Goal: Connect with others: Connect with others

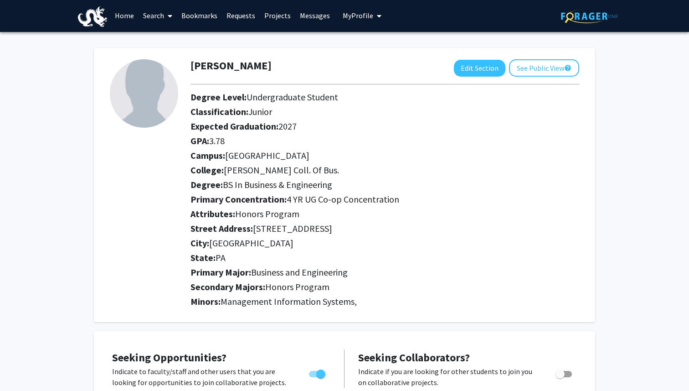
scroll to position [1, 0]
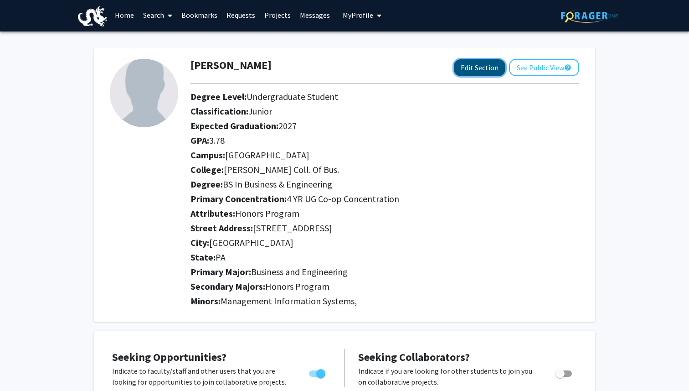
click at [469, 70] on button "Edit Section" at bounding box center [480, 67] width 52 height 17
select select "junior"
select select "[GEOGRAPHIC_DATA]"
select select "[PERSON_NAME] Coll. of Bus."
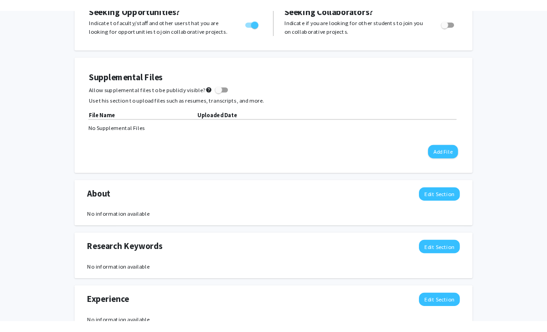
scroll to position [602, 0]
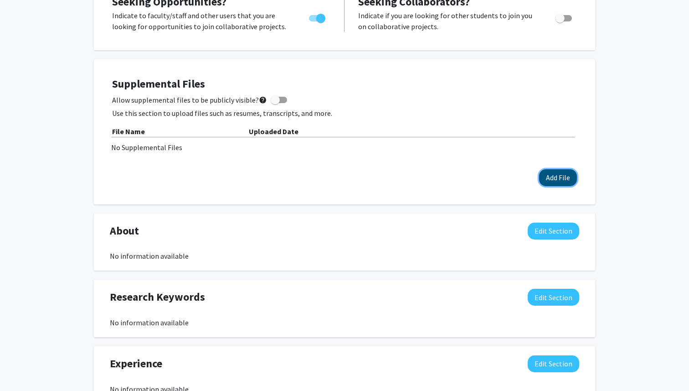
click at [558, 183] on button "Add File" at bounding box center [558, 177] width 38 height 17
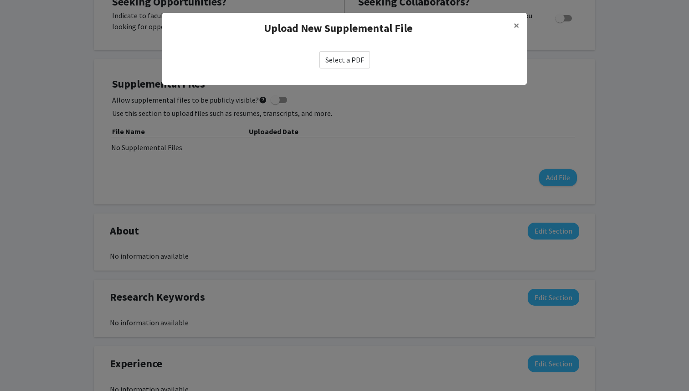
click at [320, 63] on label "Select a PDF" at bounding box center [345, 59] width 51 height 17
click at [0, 0] on input "Select a PDF" at bounding box center [0, 0] width 0 height 0
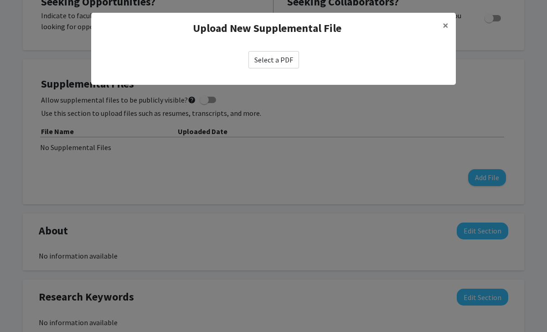
click at [275, 58] on label "Select a PDF" at bounding box center [273, 59] width 51 height 17
click at [0, 0] on input "Select a PDF" at bounding box center [0, 0] width 0 height 0
click at [444, 22] on span "×" at bounding box center [446, 25] width 6 height 14
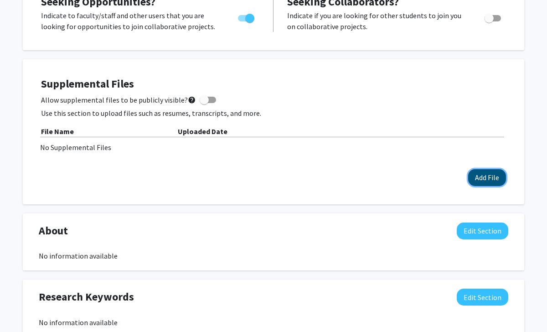
click at [477, 176] on button "Add File" at bounding box center [487, 177] width 38 height 17
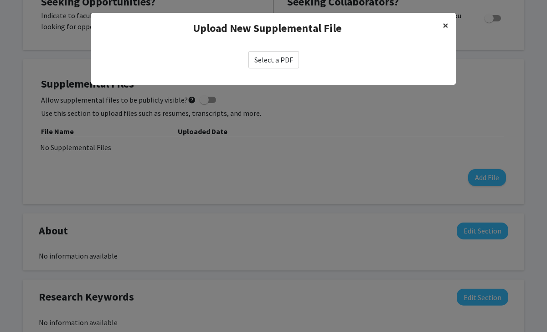
click at [444, 25] on span "×" at bounding box center [446, 25] width 6 height 14
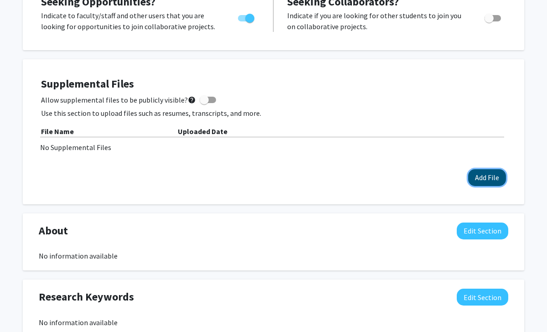
click at [477, 178] on button "Add File" at bounding box center [487, 177] width 38 height 17
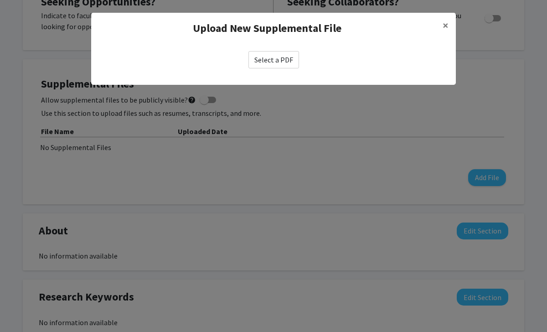
click at [274, 61] on label "Select a PDF" at bounding box center [273, 59] width 51 height 17
click at [0, 0] on input "Select a PDF" at bounding box center [0, 0] width 0 height 0
click at [272, 61] on label "Select a PDF" at bounding box center [273, 59] width 51 height 17
click at [0, 0] on input "Select a PDF" at bounding box center [0, 0] width 0 height 0
click at [272, 61] on label "Select a PDF" at bounding box center [273, 59] width 51 height 17
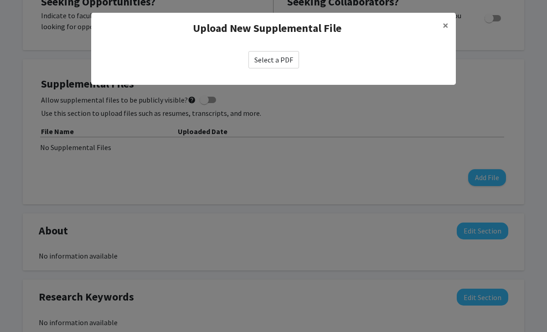
click at [0, 0] on input "Select a PDF" at bounding box center [0, 0] width 0 height 0
click at [287, 57] on label "Select a PDF" at bounding box center [273, 59] width 51 height 17
click at [0, 0] on input "Select a PDF" at bounding box center [0, 0] width 0 height 0
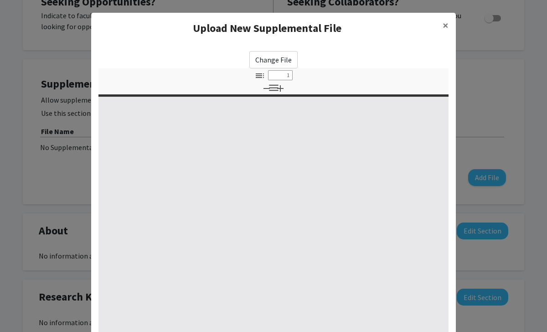
select select "custom"
type input "0"
select select "custom"
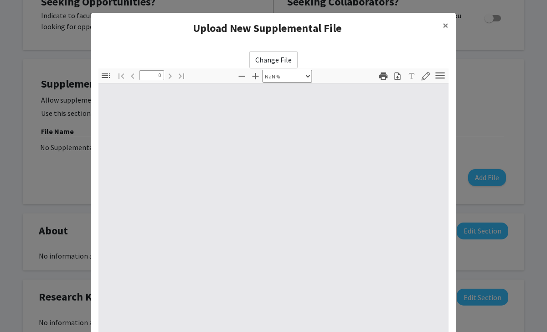
type input "1"
select select "auto"
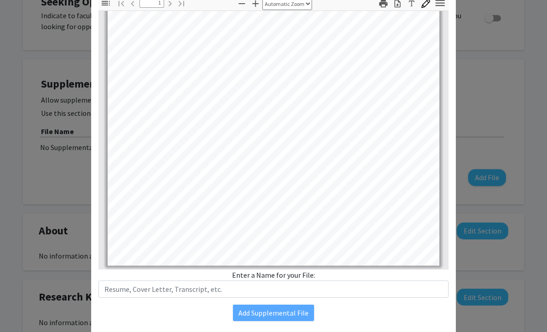
scroll to position [100, 0]
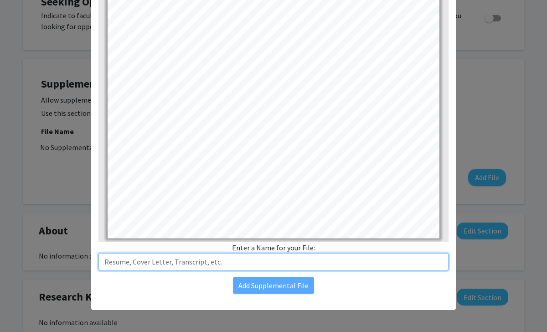
click at [243, 263] on input "text" at bounding box center [273, 261] width 350 height 17
type input "R"
type input "[PERSON_NAME] Resume"
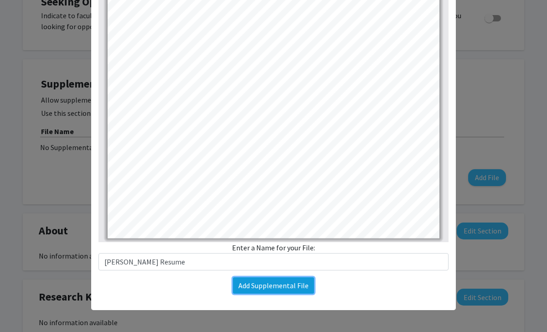
click at [281, 286] on button "Add Supplemental File" at bounding box center [273, 285] width 81 height 16
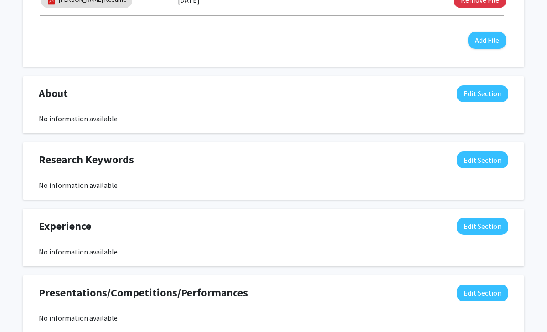
scroll to position [764, 0]
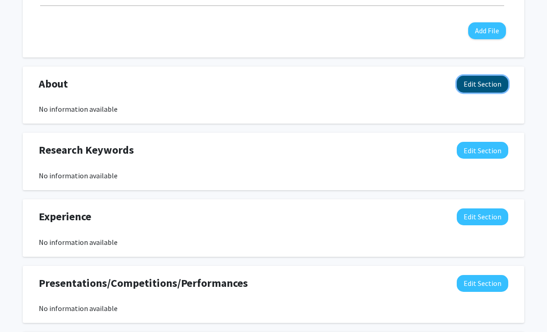
click at [493, 82] on button "Edit Section" at bounding box center [483, 84] width 52 height 17
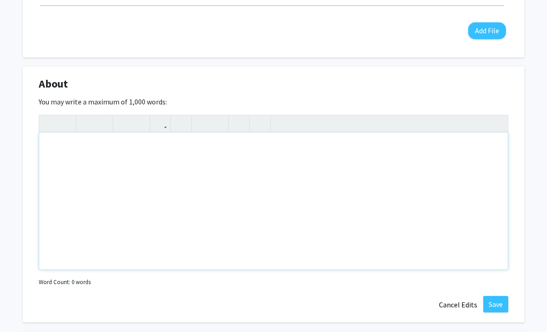
click at [147, 169] on div "Note to users with screen readers: Please deactivate our accessibility plugin f…" at bounding box center [273, 201] width 469 height 137
paste div "To enrich screen reader interactions, please activate Accessibility in Grammarl…"
type textarea "<p>A third-year honors student at [GEOGRAPHIC_DATA] majoring in Business and En…"
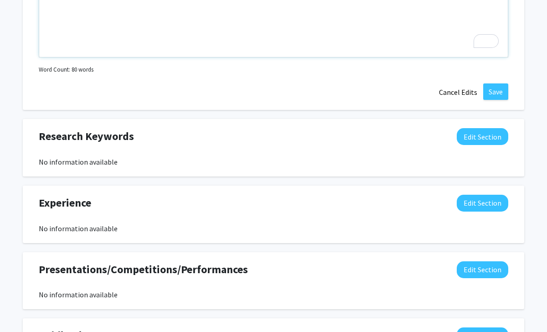
scroll to position [995, 0]
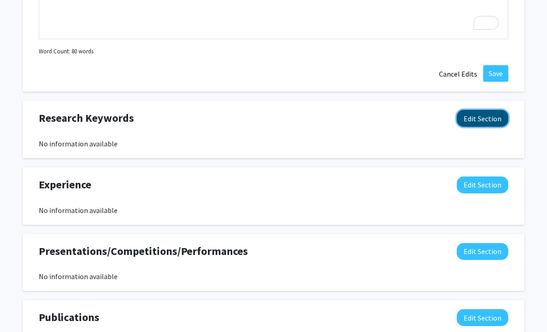
click at [473, 123] on button "Edit Section" at bounding box center [483, 118] width 52 height 17
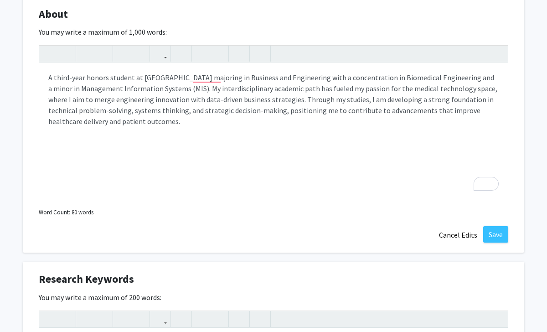
scroll to position [834, 0]
click at [495, 233] on button "Save" at bounding box center [495, 234] width 25 height 16
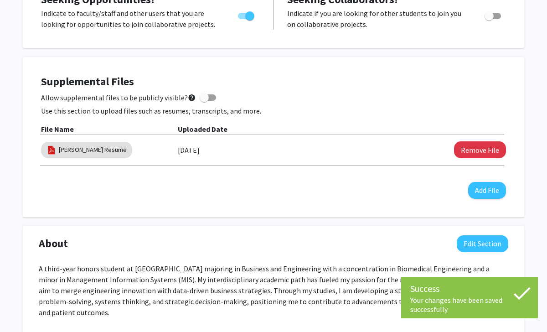
scroll to position [589, 0]
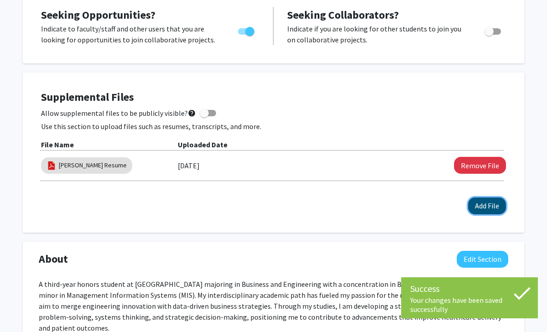
click at [490, 206] on button "Add File" at bounding box center [487, 205] width 38 height 17
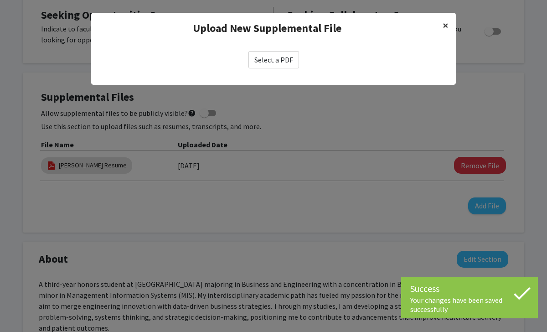
click at [444, 28] on span "×" at bounding box center [446, 25] width 6 height 14
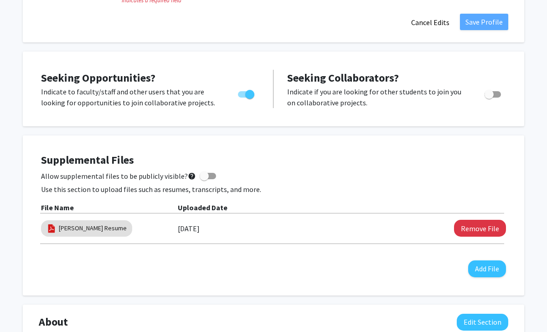
scroll to position [531, 0]
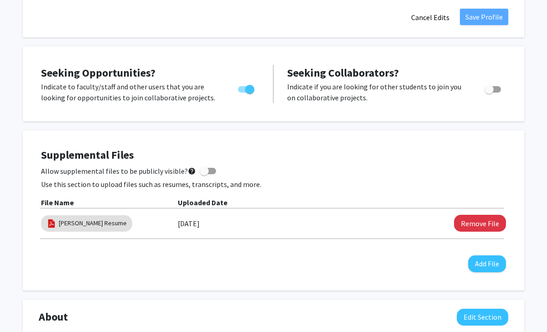
click at [303, 223] on div "[DATE]" at bounding box center [280, 223] width 204 height 15
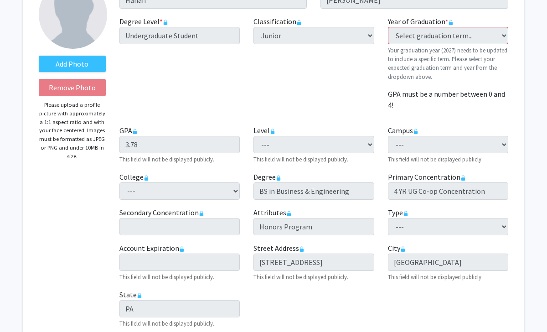
scroll to position [0, 0]
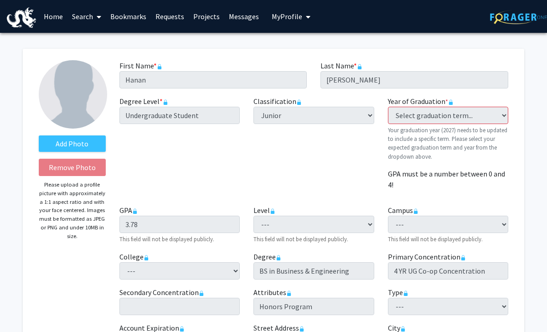
click at [58, 20] on link "Home" at bounding box center [53, 16] width 28 height 32
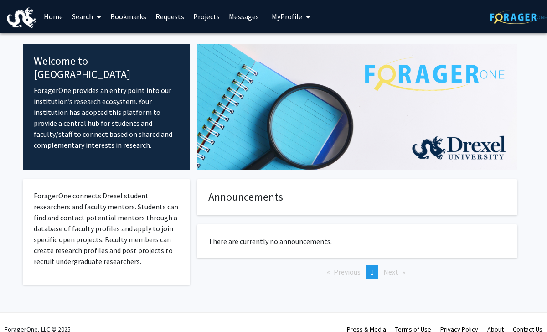
click at [288, 26] on button "My Profile" at bounding box center [291, 16] width 44 height 33
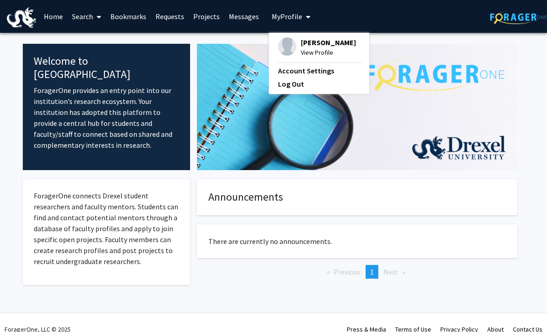
click at [311, 52] on span "View Profile" at bounding box center [328, 52] width 55 height 10
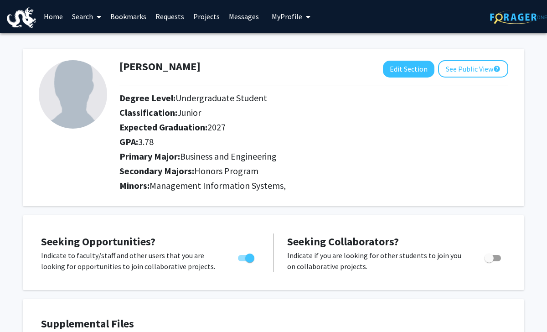
click at [51, 14] on link "Home" at bounding box center [53, 16] width 28 height 32
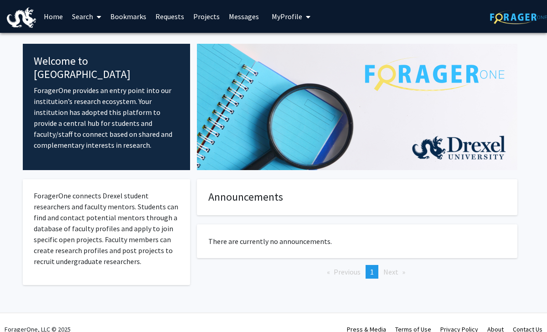
click at [118, 22] on link "Bookmarks" at bounding box center [128, 16] width 45 height 32
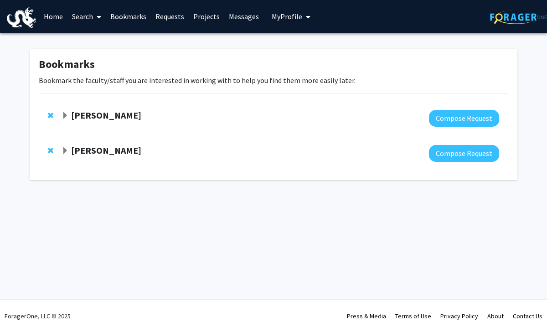
click at [83, 115] on strong "[PERSON_NAME]" at bounding box center [106, 114] width 70 height 11
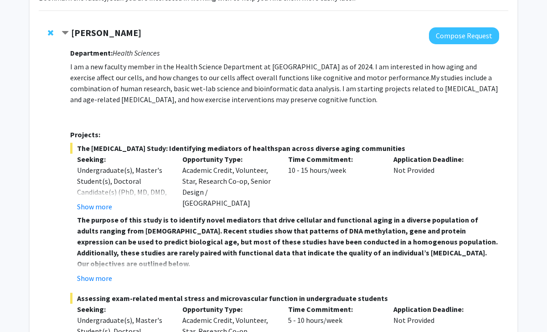
scroll to position [86, 0]
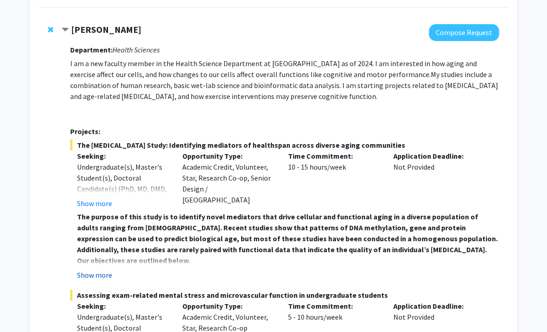
click at [90, 274] on button "Show more" at bounding box center [94, 274] width 35 height 11
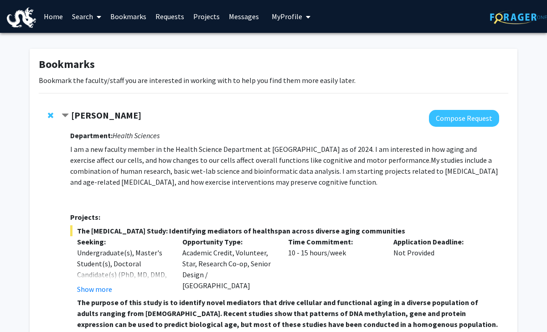
scroll to position [3, 0]
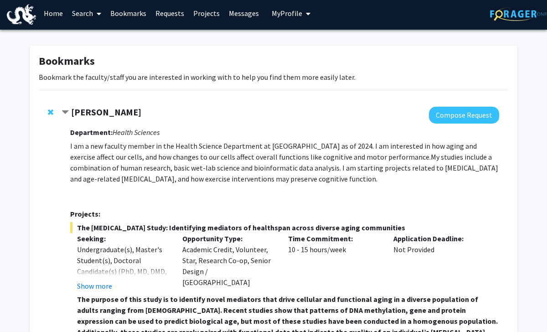
click at [98, 111] on strong "[PERSON_NAME]" at bounding box center [106, 111] width 70 height 11
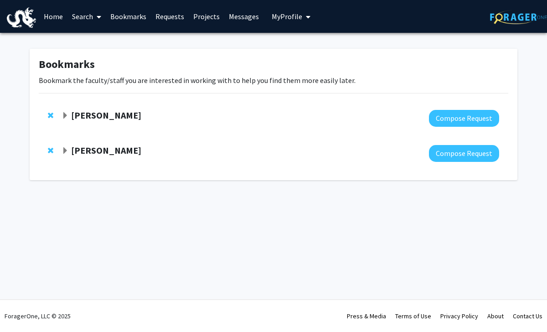
click at [119, 152] on strong "[PERSON_NAME]" at bounding box center [106, 149] width 70 height 11
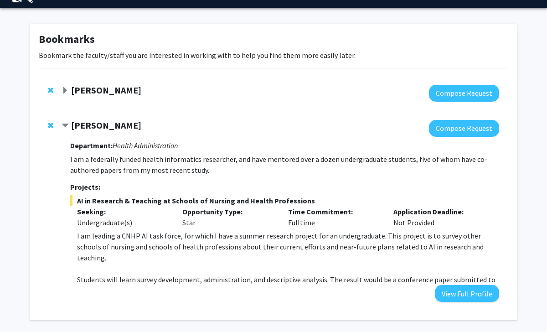
scroll to position [26, 0]
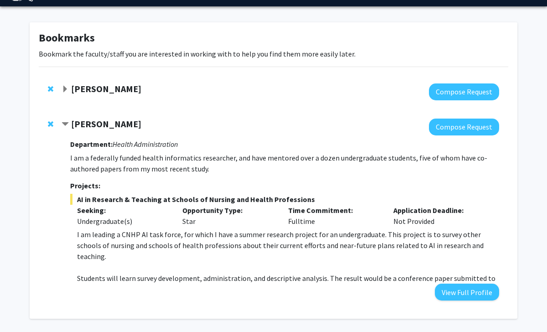
click at [50, 122] on span "Remove Paulina Sockolow from bookmarks" at bounding box center [50, 123] width 5 height 7
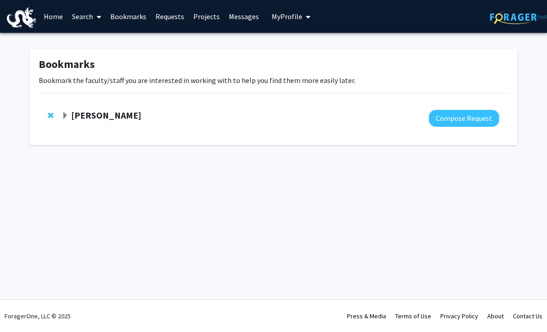
click at [51, 13] on link "Home" at bounding box center [53, 16] width 28 height 32
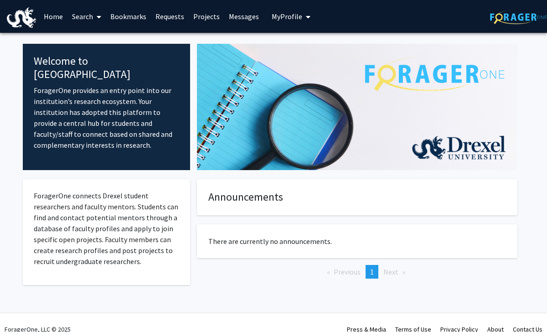
scroll to position [13, 0]
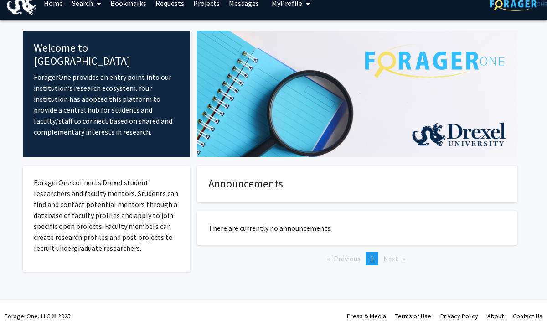
click at [81, 6] on link "Search" at bounding box center [86, 3] width 38 height 32
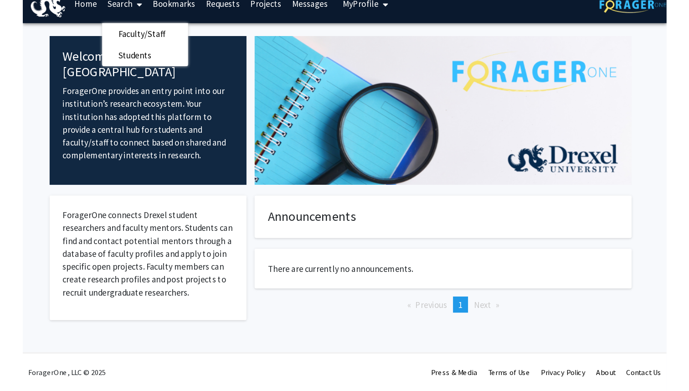
scroll to position [0, 0]
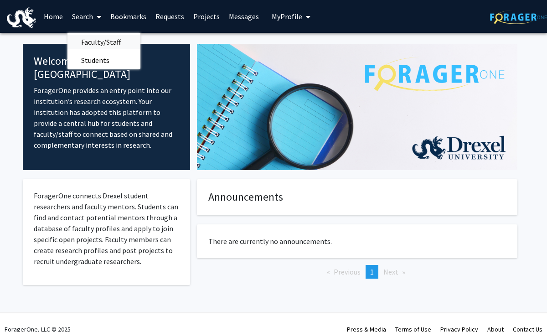
click at [98, 38] on span "Faculty/Staff" at bounding box center [100, 42] width 67 height 18
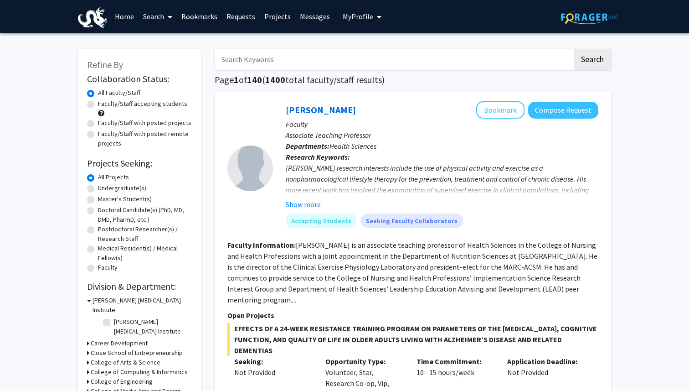
click at [126, 191] on label "Undergraduate(s)" at bounding box center [122, 188] width 48 height 10
click at [104, 189] on input "Undergraduate(s)" at bounding box center [101, 186] width 6 height 6
radio input "true"
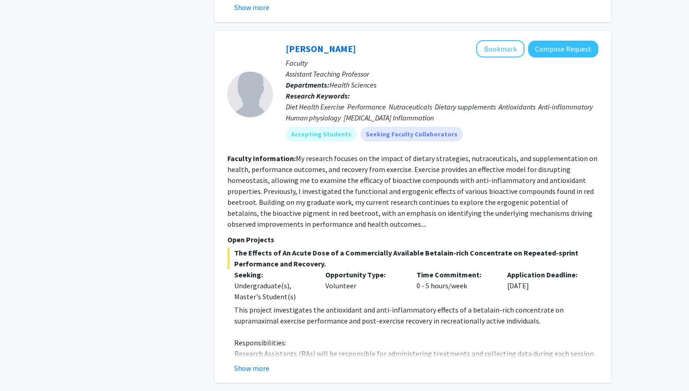
scroll to position [646, 0]
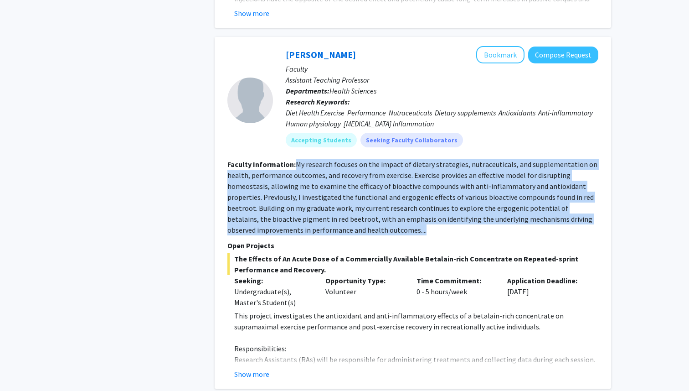
drag, startPoint x: 296, startPoint y: 164, endPoint x: 404, endPoint y: 229, distance: 126.6
click at [405, 230] on section "Faculty Information: My research focuses on the impact of dietary strategies, n…" at bounding box center [412, 197] width 371 height 77
click at [404, 229] on section "Faculty Information: My research focuses on the impact of dietary strategies, n…" at bounding box center [412, 197] width 371 height 77
drag, startPoint x: 397, startPoint y: 231, endPoint x: 294, endPoint y: 165, distance: 122.1
click at [294, 165] on section "Faculty Information: My research focuses on the impact of dietary strategies, n…" at bounding box center [412, 197] width 371 height 77
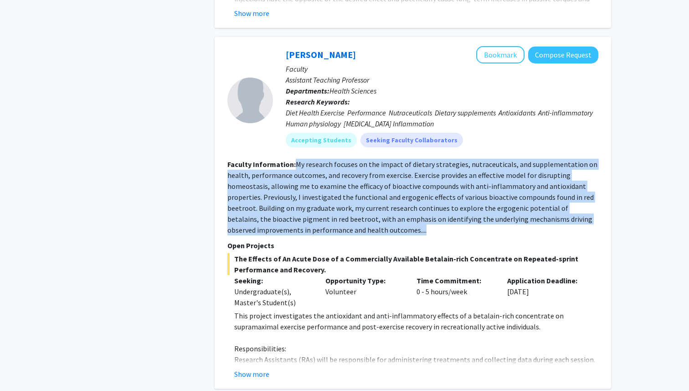
click at [294, 165] on fg-read-more "My research focuses on the impact of dietary strategies, nutraceuticals, and su…" at bounding box center [412, 197] width 370 height 75
drag, startPoint x: 296, startPoint y: 164, endPoint x: 396, endPoint y: 231, distance: 120.0
click at [396, 231] on section "Faculty Information: My research focuses on the impact of dietary strategies, n…" at bounding box center [412, 197] width 371 height 77
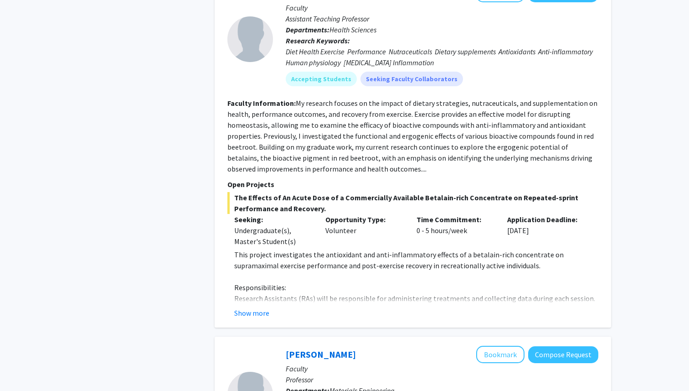
scroll to position [716, 0]
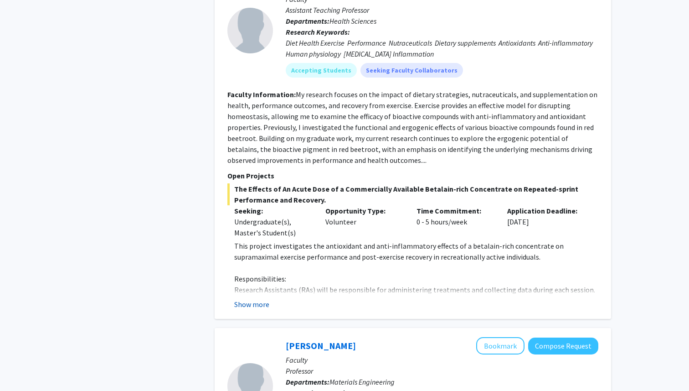
click at [265, 299] on button "Show more" at bounding box center [251, 304] width 35 height 11
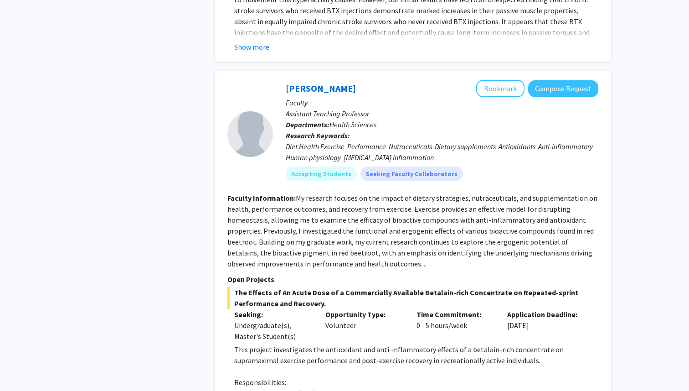
scroll to position [605, 0]
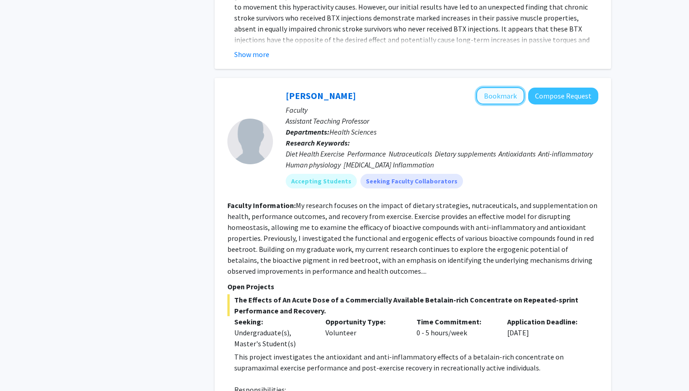
click at [493, 100] on button "Bookmark" at bounding box center [500, 95] width 48 height 17
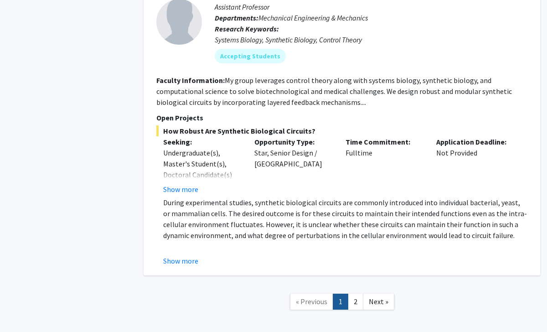
scroll to position [4084, 0]
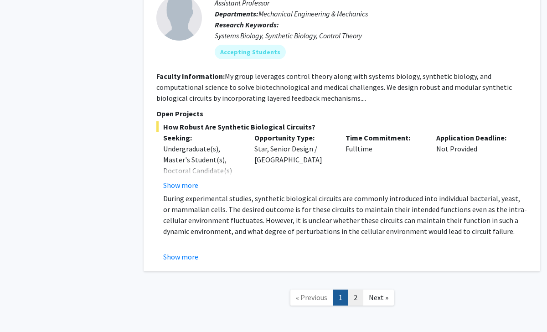
click at [359, 289] on link "2" at bounding box center [355, 297] width 15 height 16
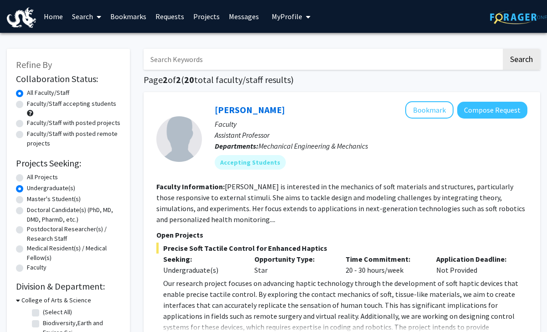
click at [128, 16] on link "Bookmarks" at bounding box center [128, 16] width 45 height 32
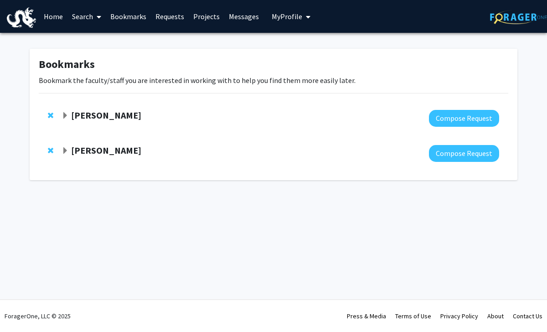
click at [76, 152] on strong "[PERSON_NAME]" at bounding box center [106, 149] width 70 height 11
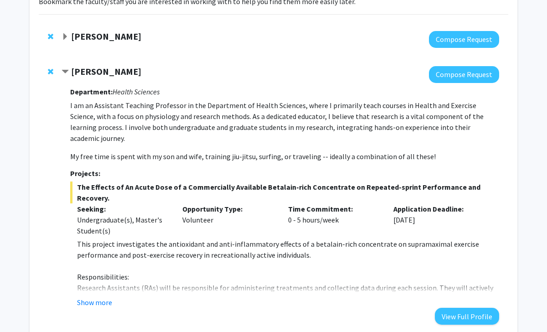
scroll to position [80, 0]
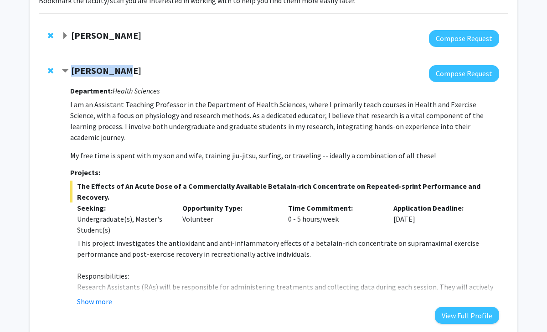
drag, startPoint x: 70, startPoint y: 69, endPoint x: 119, endPoint y: 72, distance: 49.3
click at [119, 72] on div "[PERSON_NAME]" at bounding box center [160, 70] width 197 height 11
copy strong "[PERSON_NAME]"
click at [294, 85] on div "Department: Health Sciences I am an Assistant Teaching Professor in the Departm…" at bounding box center [284, 203] width 429 height 242
click at [108, 296] on button "Show more" at bounding box center [94, 301] width 35 height 11
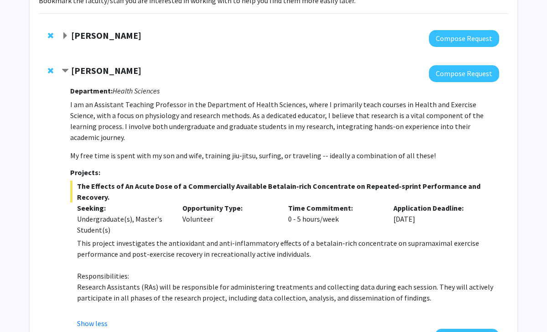
scroll to position [0, 0]
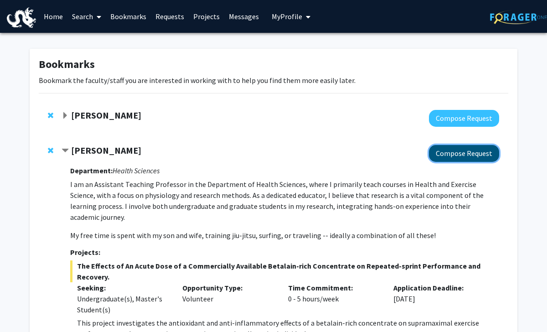
click at [475, 155] on button "Compose Request" at bounding box center [464, 153] width 70 height 17
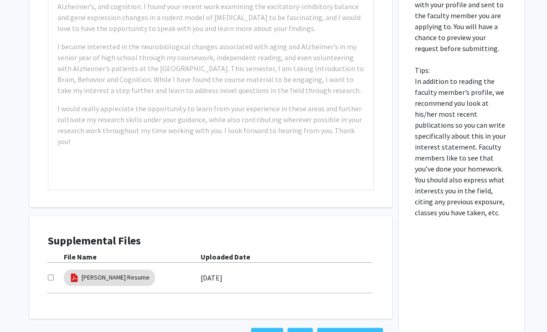
scroll to position [696, 0]
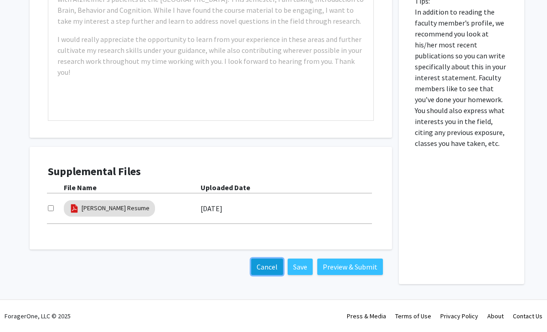
click at [273, 272] on button "Cancel" at bounding box center [267, 266] width 32 height 16
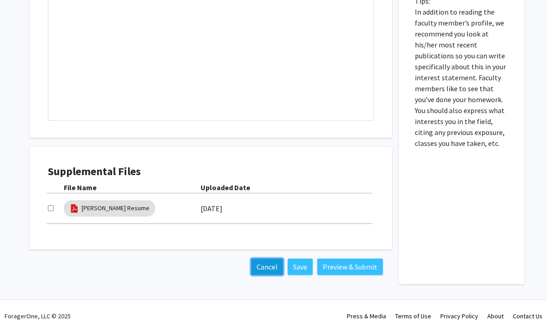
click at [268, 261] on button "Cancel" at bounding box center [267, 266] width 32 height 16
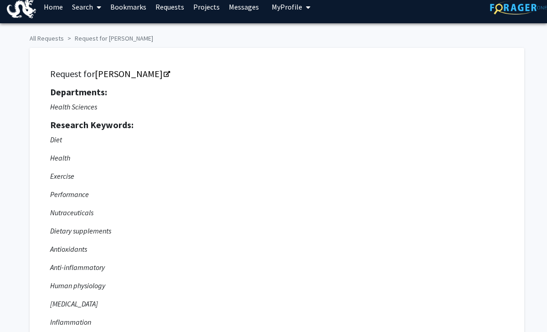
scroll to position [0, 0]
